Goal: Task Accomplishment & Management: Complete application form

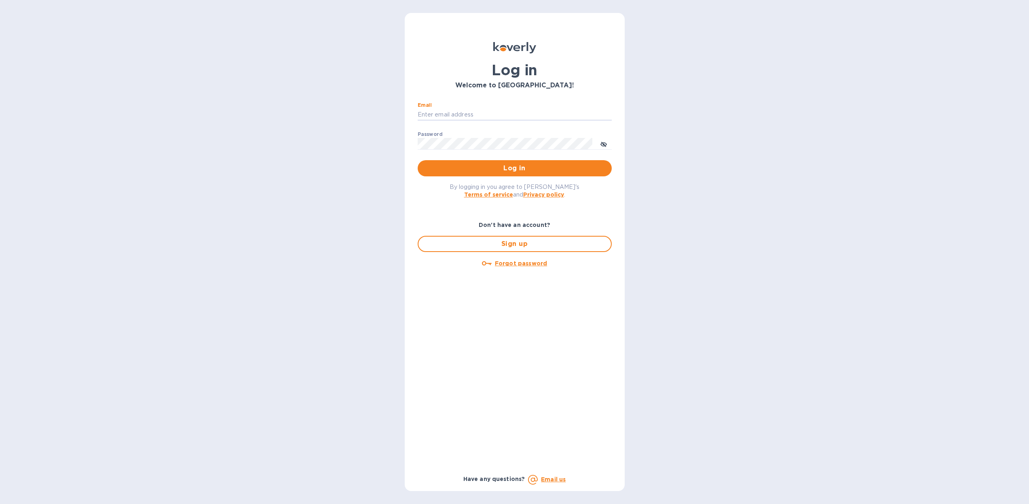
type input "[PERSON_NAME][EMAIL_ADDRESS][DOMAIN_NAME]"
click at [522, 171] on span "Log in" at bounding box center [514, 168] width 181 height 10
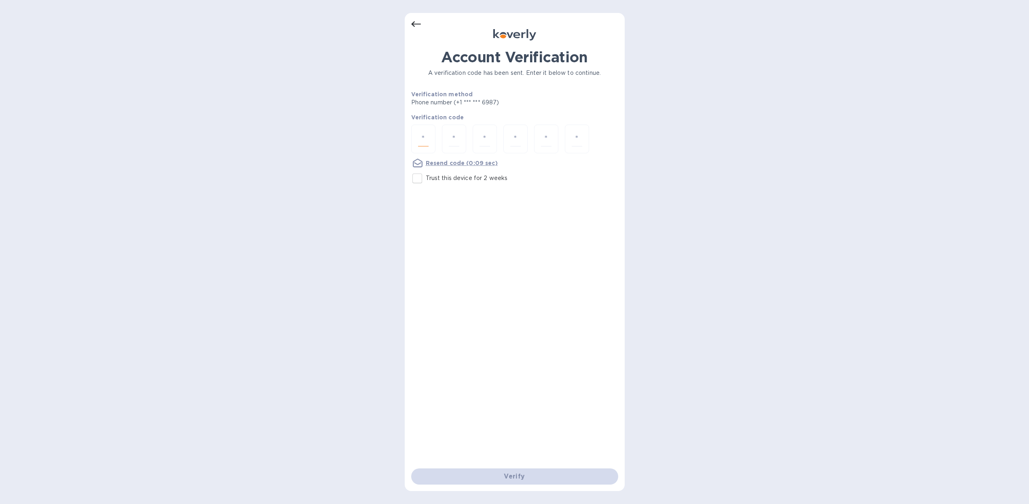
click at [427, 137] on input "number" at bounding box center [423, 138] width 11 height 15
type input "8"
type input "0"
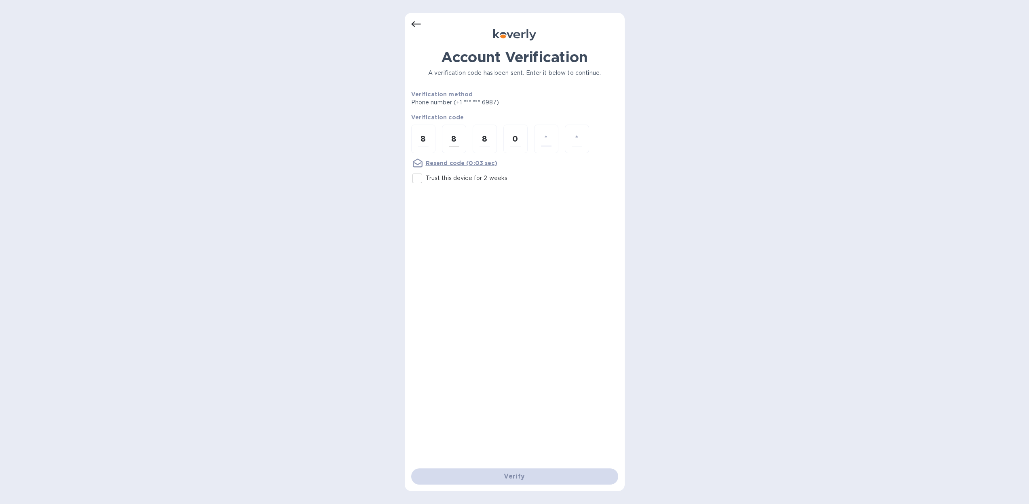
type input "4"
type input "5"
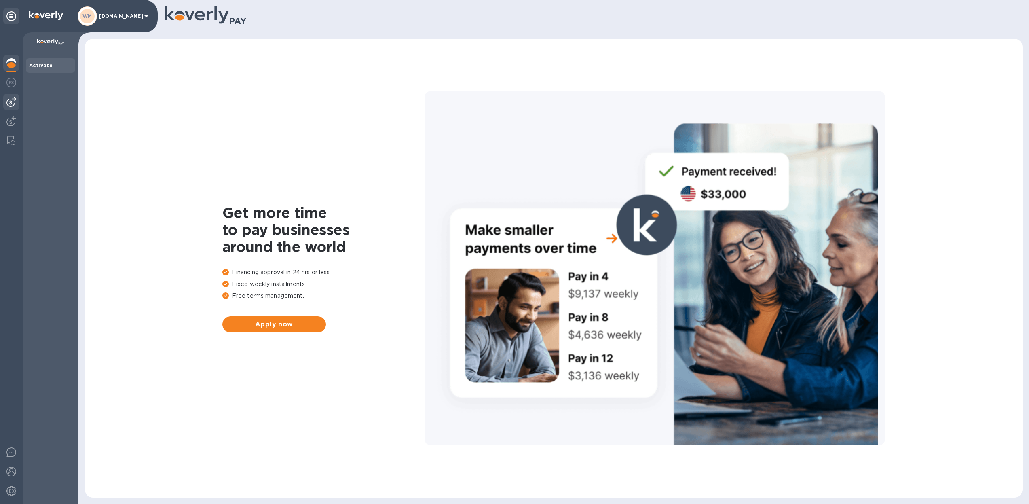
click at [18, 106] on div at bounding box center [11, 102] width 16 height 16
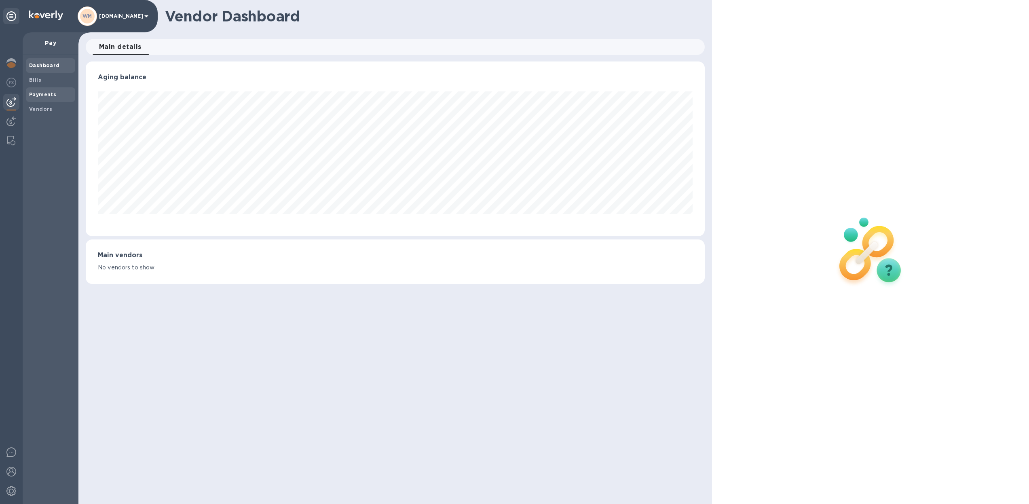
scroll to position [175, 620]
click at [47, 80] on span "Bills" at bounding box center [50, 80] width 43 height 8
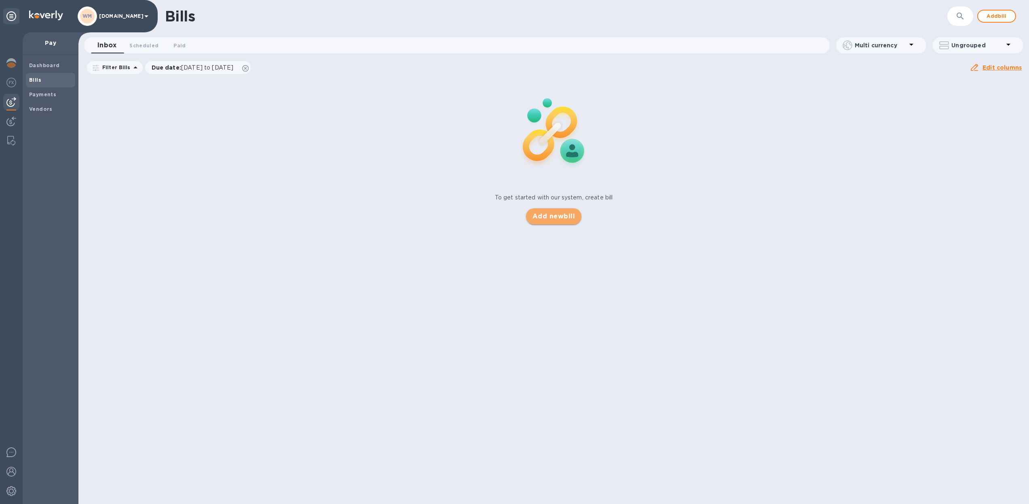
click at [560, 216] on span "Add new bill" at bounding box center [554, 217] width 42 height 10
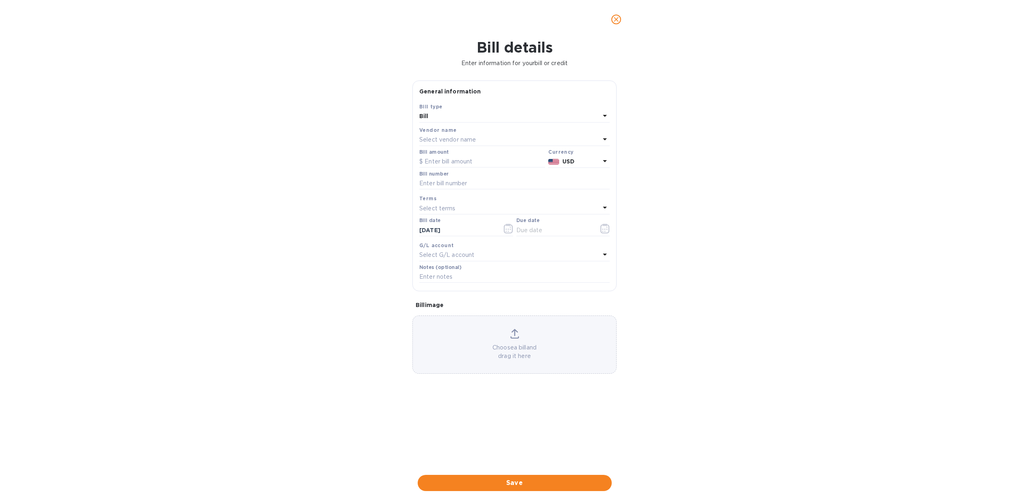
click at [440, 138] on p "Select vendor name" at bounding box center [447, 139] width 57 height 8
click at [476, 161] on input "text" at bounding box center [515, 163] width 143 height 12
type input "har"
click at [465, 200] on p "Haromex Development Gmbh" at bounding box center [511, 201] width 171 height 8
type input "09/30/2025"
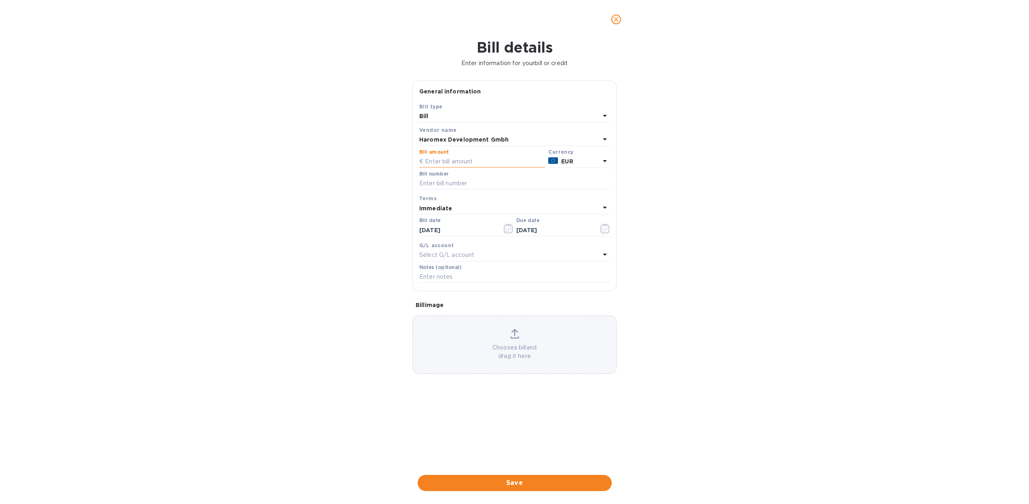
click at [445, 161] on input "text" at bounding box center [482, 162] width 126 height 12
type input "58,034.00"
click at [457, 182] on input "text" at bounding box center [514, 184] width 190 height 12
type input "Doc211970 WWK20252138-2"
click at [602, 228] on icon "button" at bounding box center [605, 229] width 9 height 10
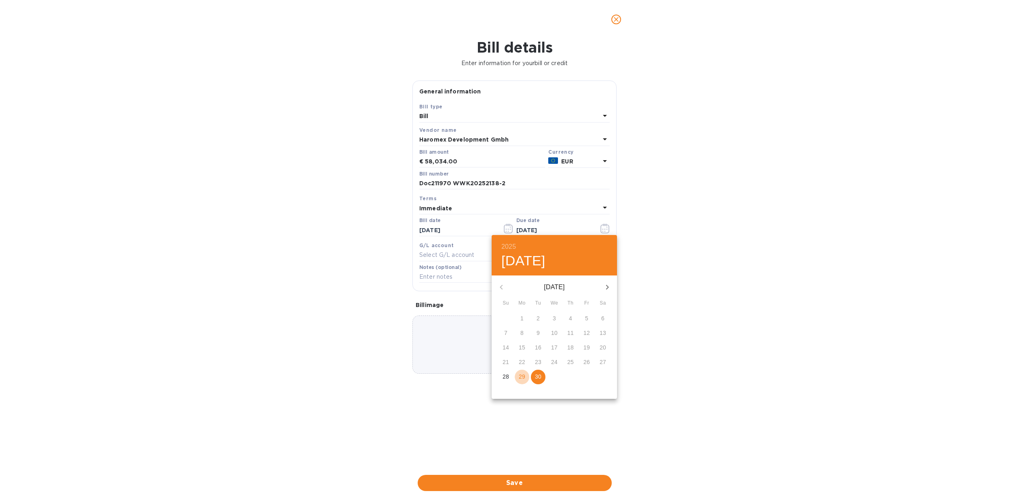
click at [519, 376] on p "29" at bounding box center [522, 376] width 6 height 8
type input "09/29/2025"
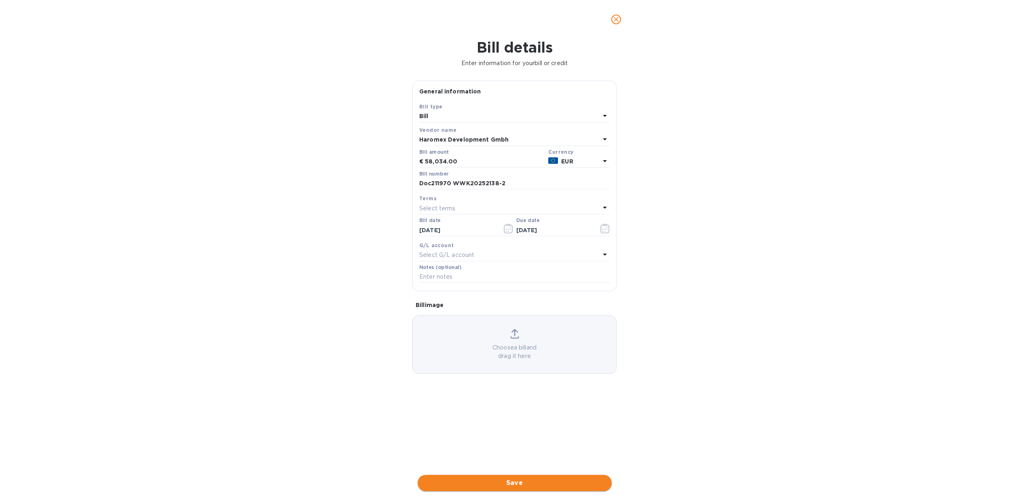
click at [510, 478] on span "Save" at bounding box center [514, 483] width 181 height 10
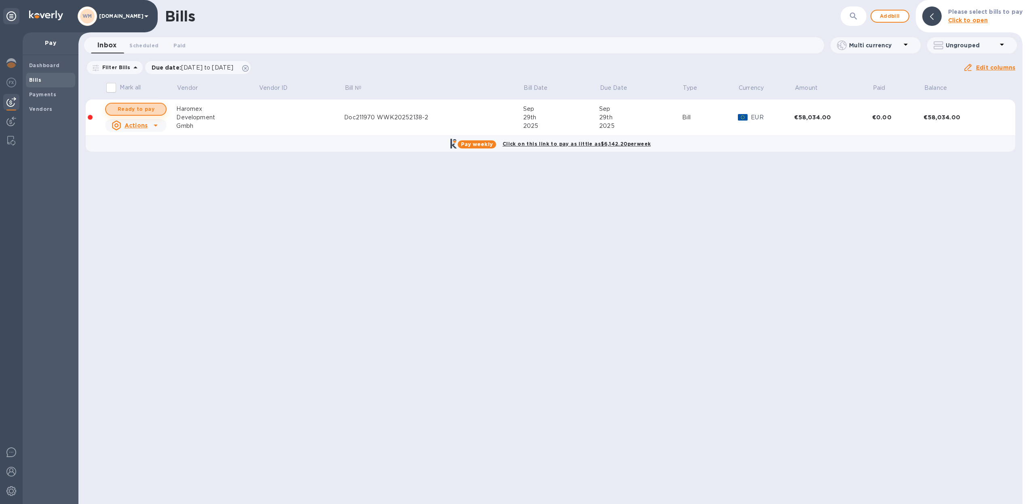
click at [145, 111] on span "Ready to pay" at bounding box center [135, 109] width 47 height 10
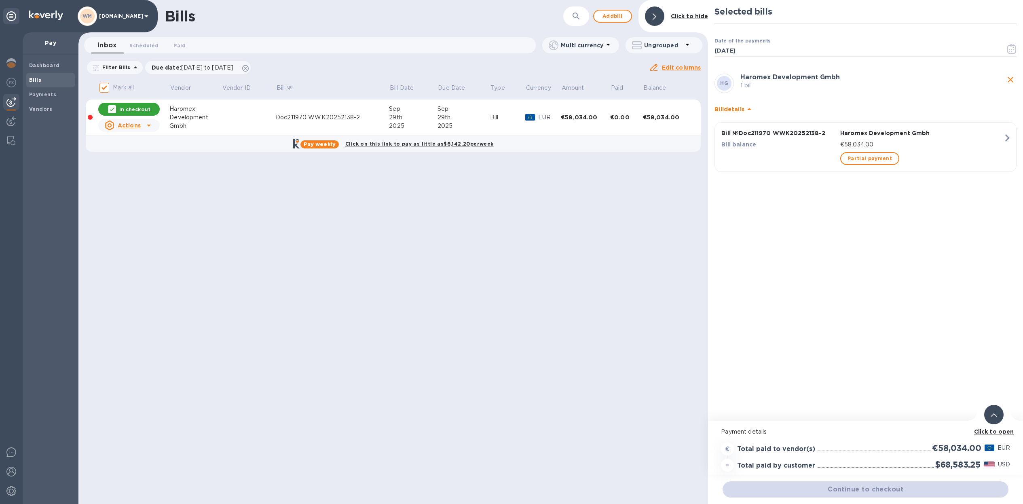
click at [141, 109] on p "In checkout" at bounding box center [134, 109] width 31 height 7
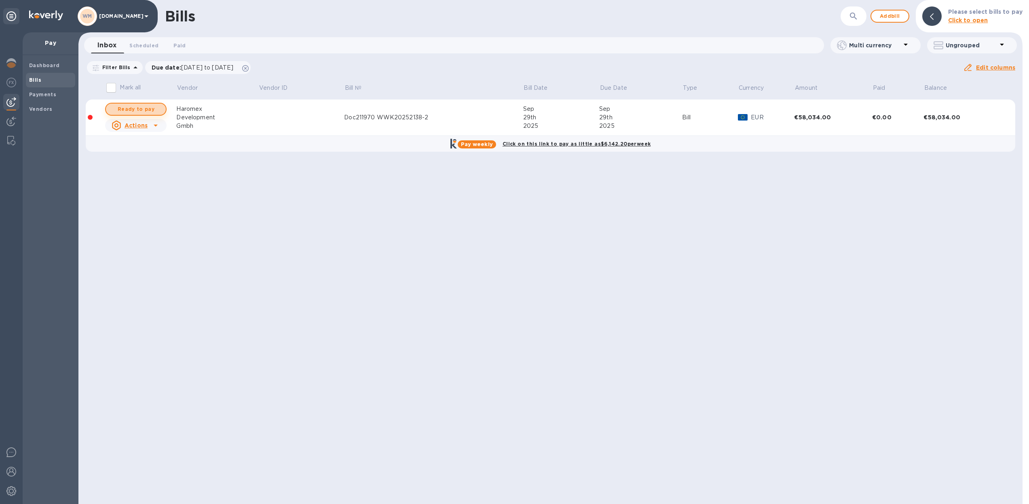
click at [154, 112] on span "Ready to pay" at bounding box center [135, 109] width 47 height 10
checkbox input "true"
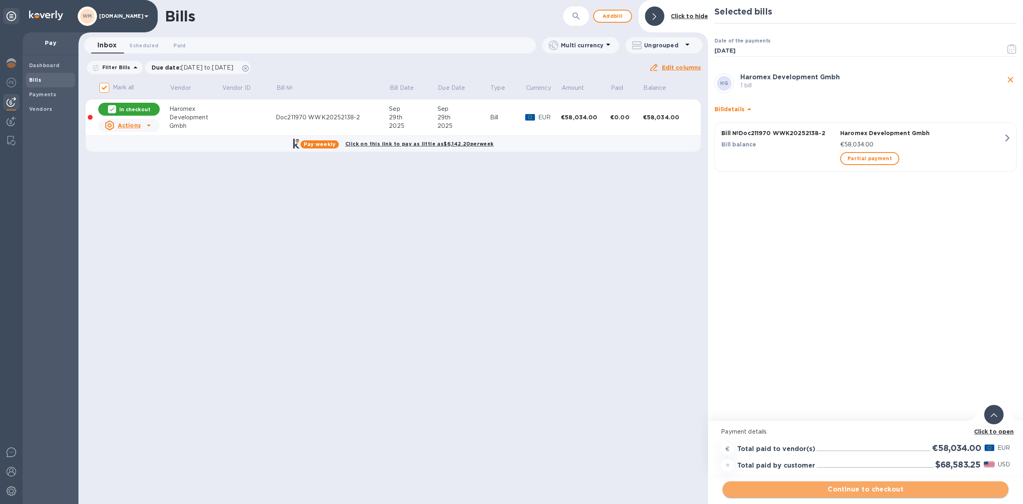
click at [865, 488] on span "Continue to checkout" at bounding box center [865, 489] width 273 height 10
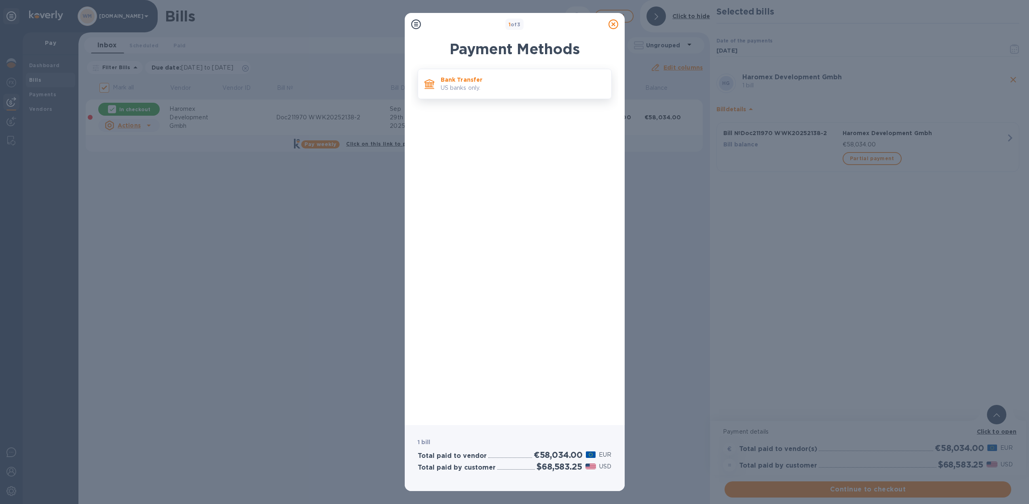
click at [492, 88] on p "US banks only." at bounding box center [523, 88] width 164 height 8
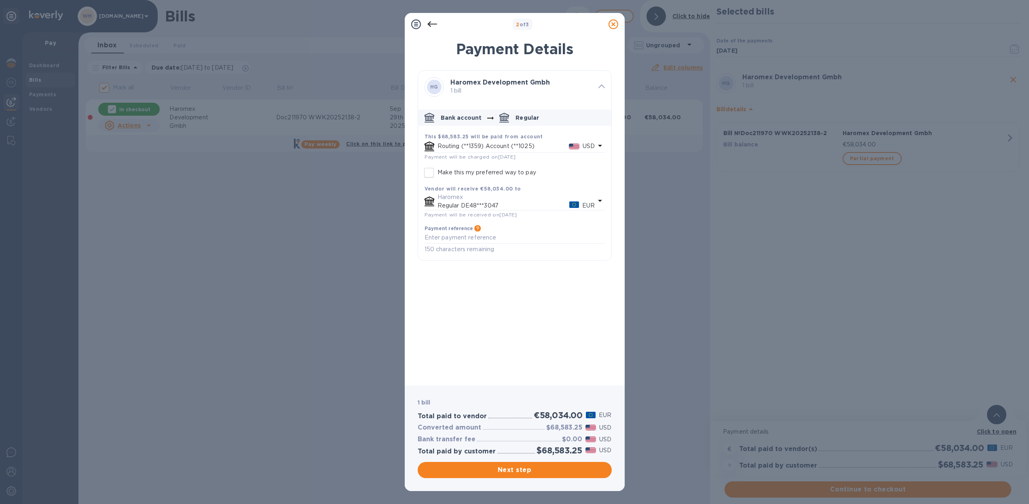
click at [493, 199] on p "Haromex" at bounding box center [517, 197] width 158 height 8
click at [510, 144] on p "Routing (**1359) Account (**1025)" at bounding box center [503, 146] width 131 height 8
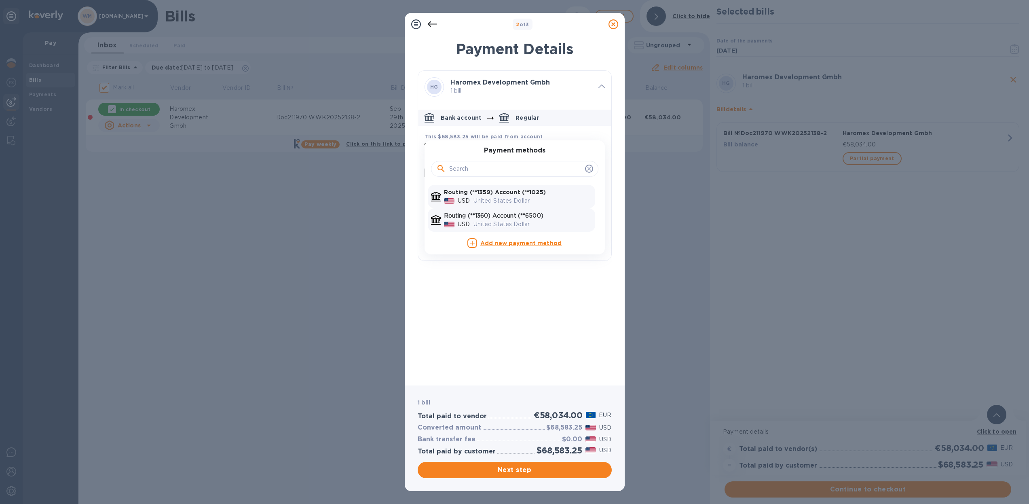
click at [501, 219] on div "United States Dollar" at bounding box center [533, 224] width 122 height 12
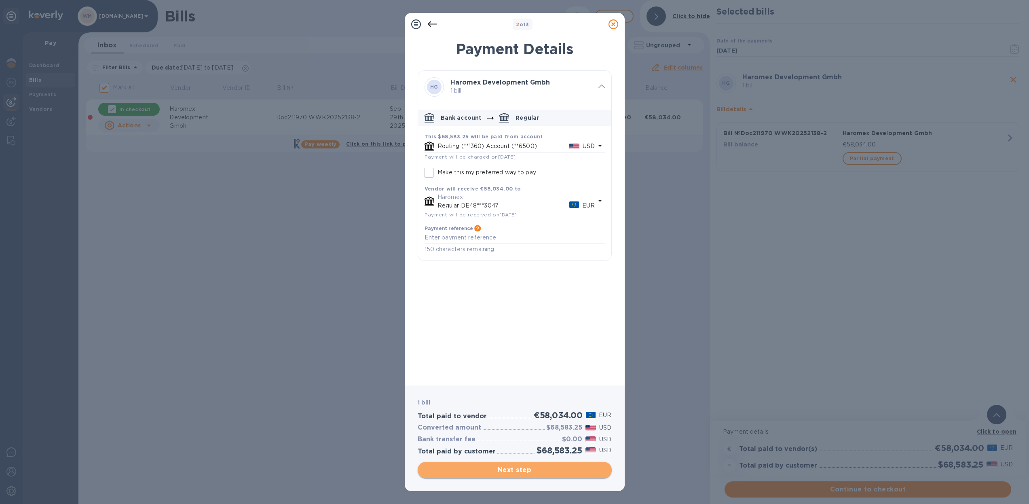
click at [522, 470] on span "Next step" at bounding box center [514, 470] width 181 height 10
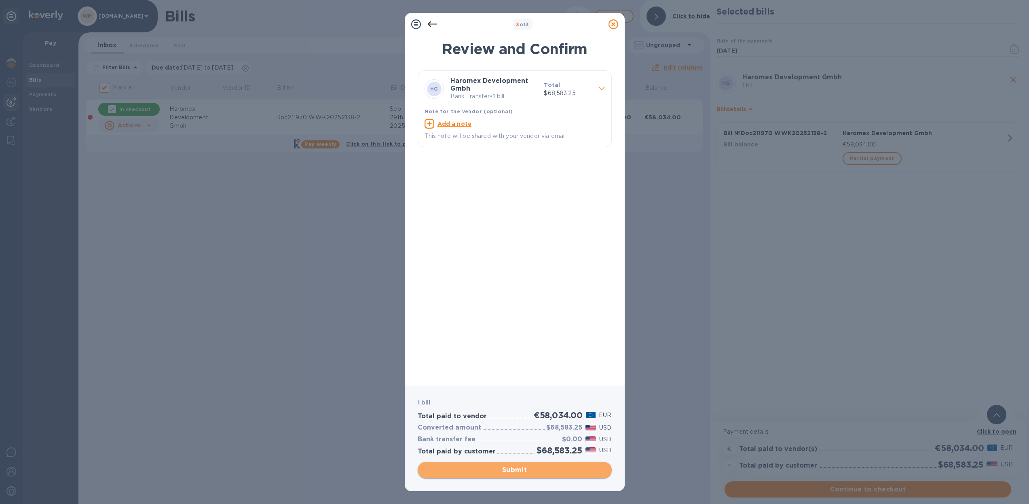
click at [524, 471] on span "Submit" at bounding box center [514, 470] width 181 height 10
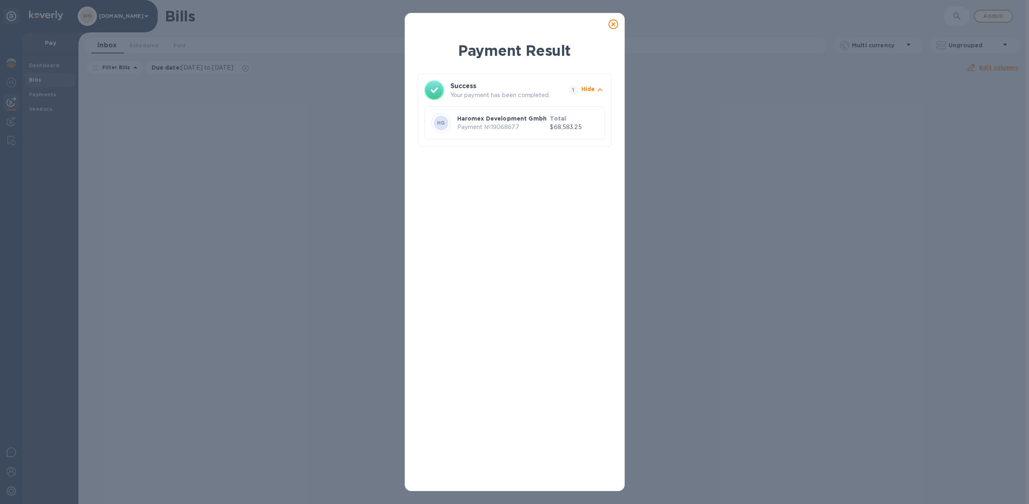
click at [616, 23] on icon at bounding box center [614, 24] width 10 height 10
